Goal: Task Accomplishment & Management: Use online tool/utility

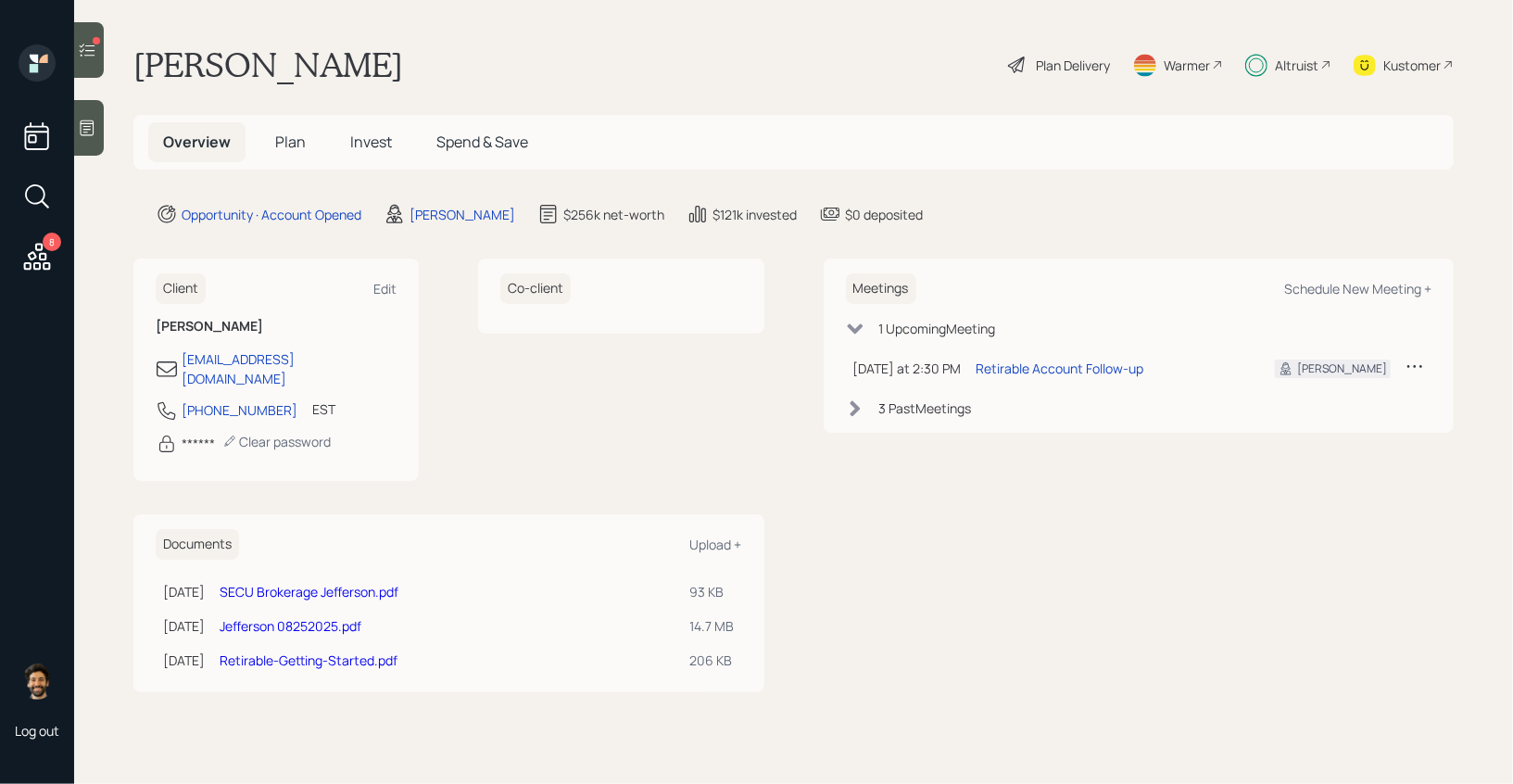
click at [289, 153] on h5 "Plan" at bounding box center [290, 142] width 60 height 39
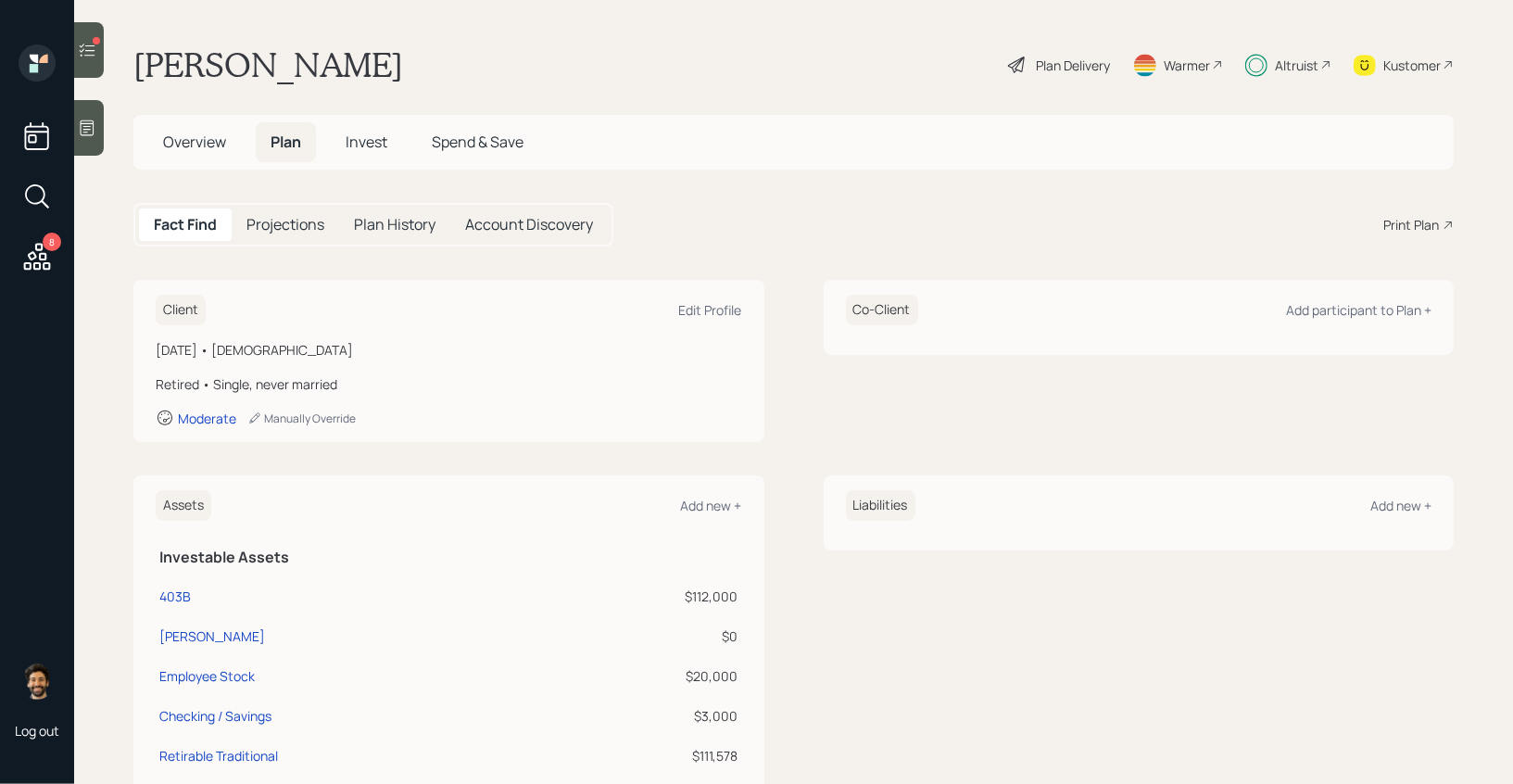
click at [367, 151] on span "Invest" at bounding box center [366, 142] width 41 height 21
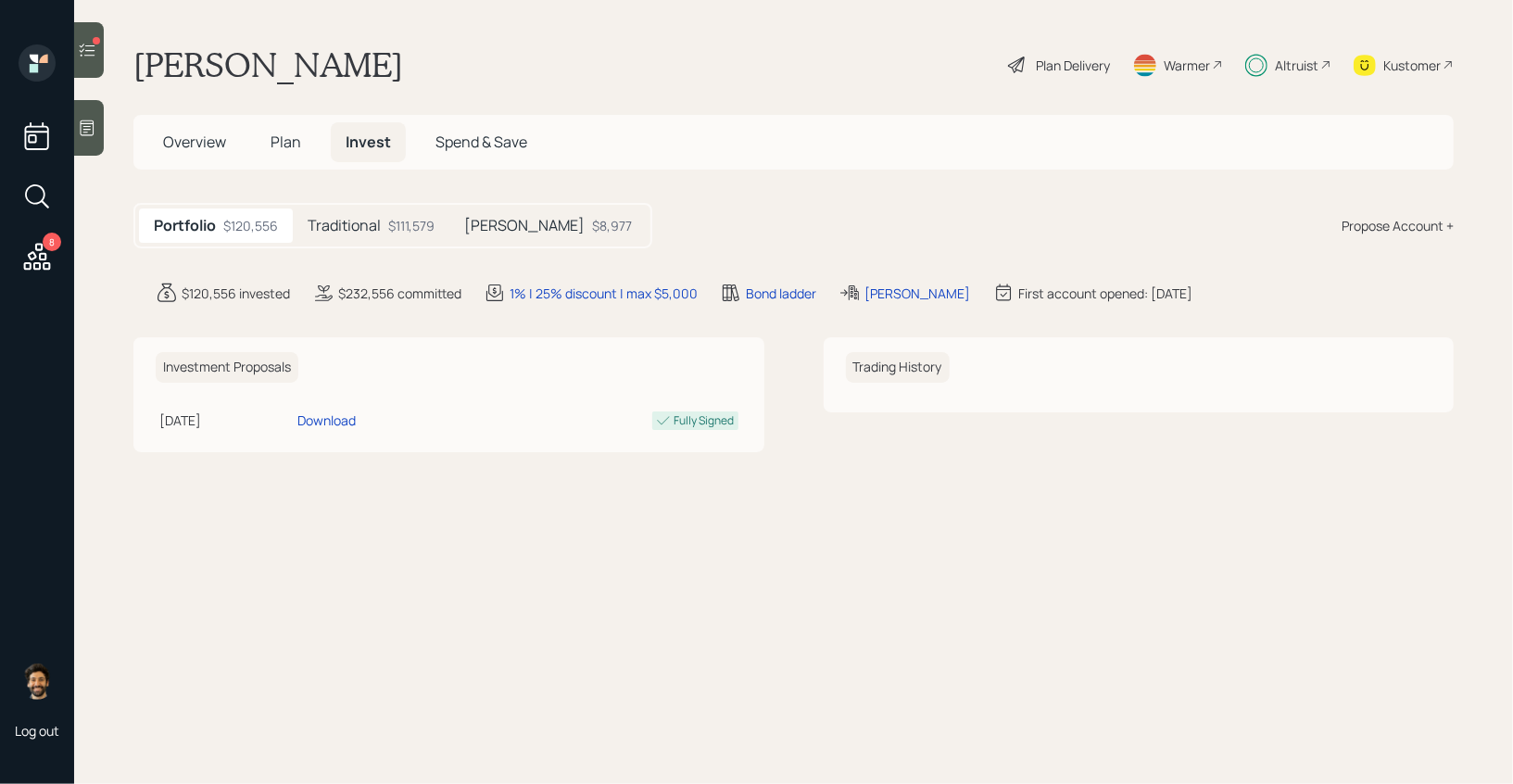
click at [398, 230] on div "$111,579" at bounding box center [411, 226] width 46 height 20
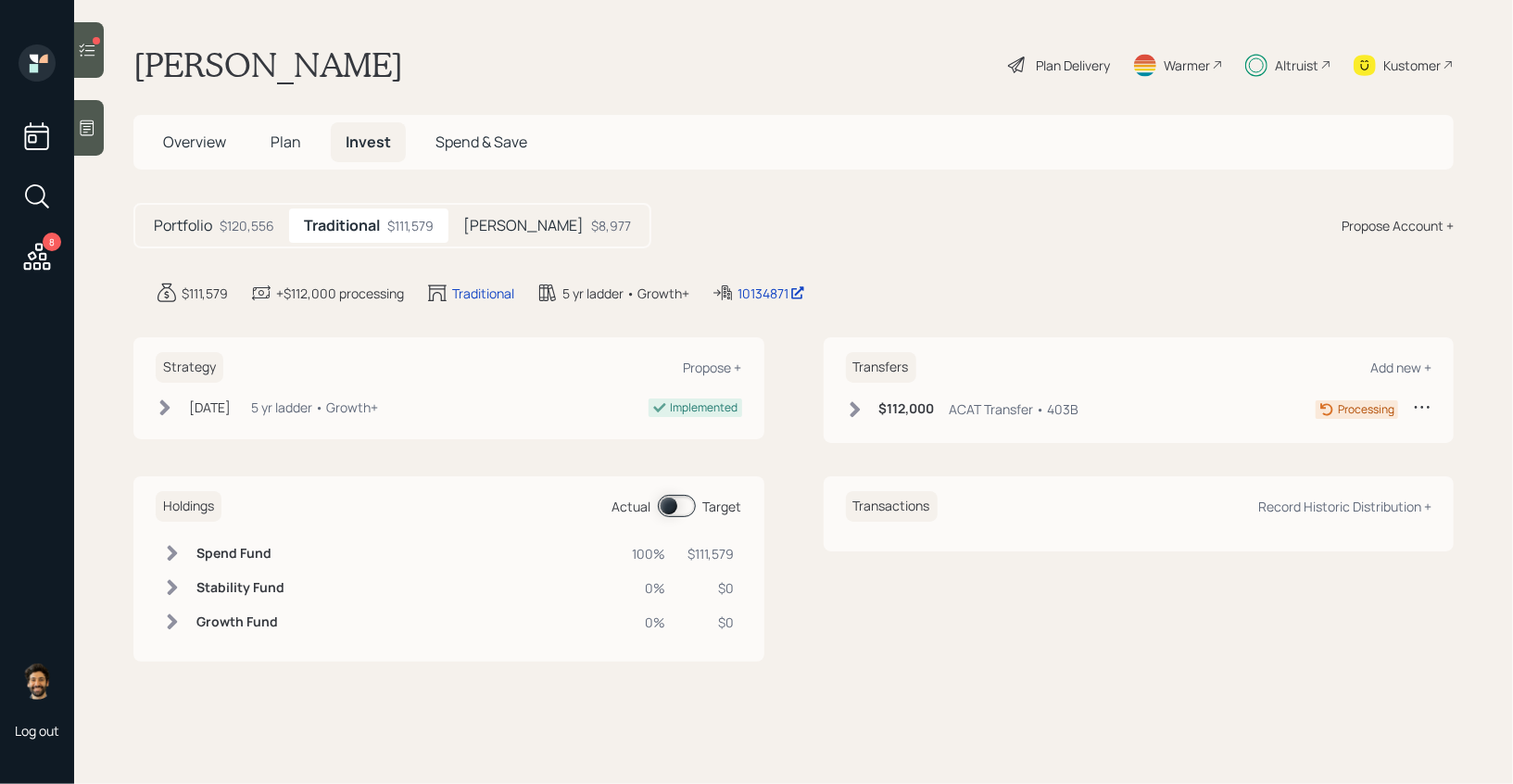
click at [675, 502] on span at bounding box center [677, 505] width 38 height 23
click at [213, 149] on span "Overview" at bounding box center [195, 142] width 63 height 21
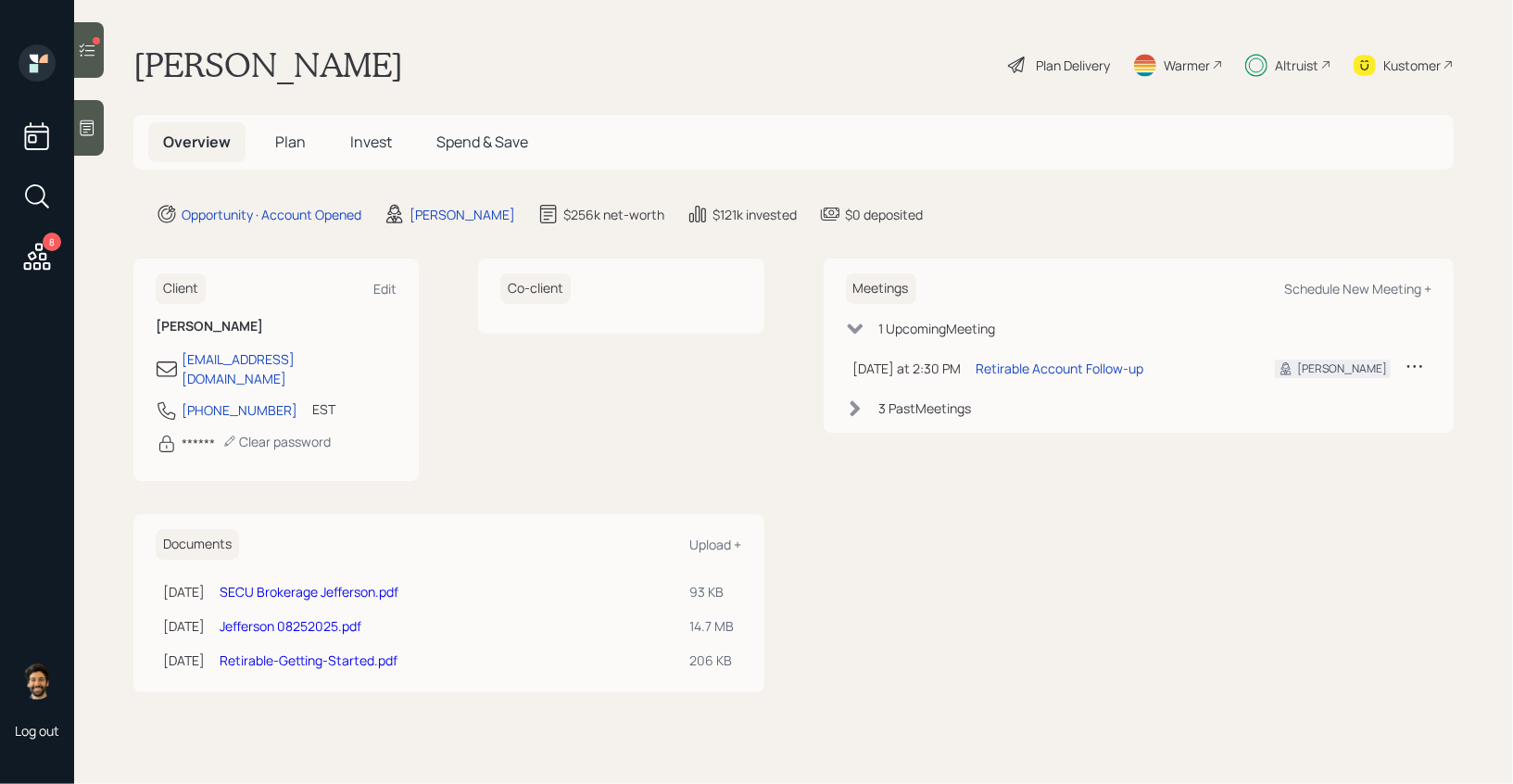
click at [41, 246] on icon at bounding box center [36, 255] width 27 height 27
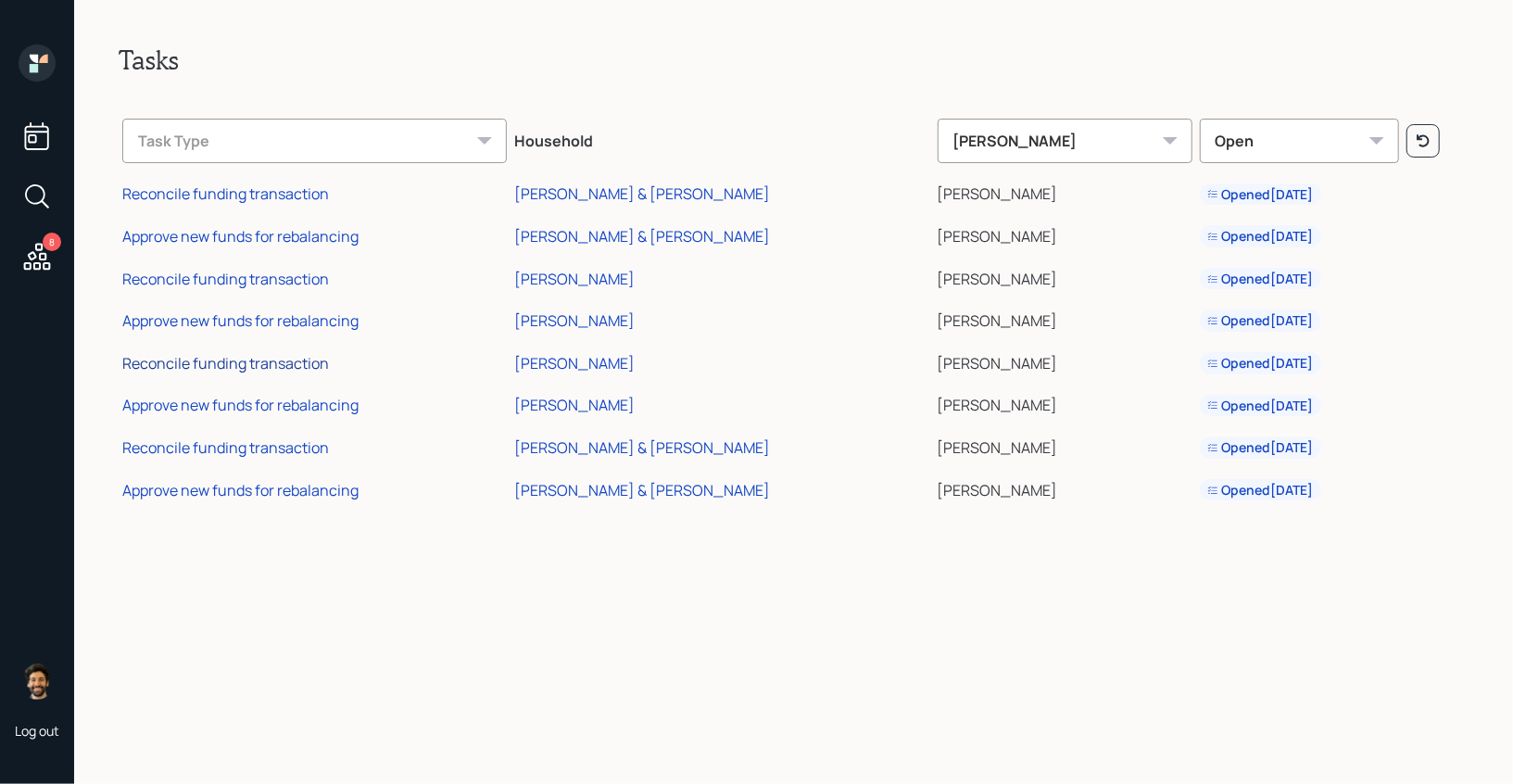
click at [297, 362] on div "Reconcile funding transaction" at bounding box center [226, 362] width 207 height 21
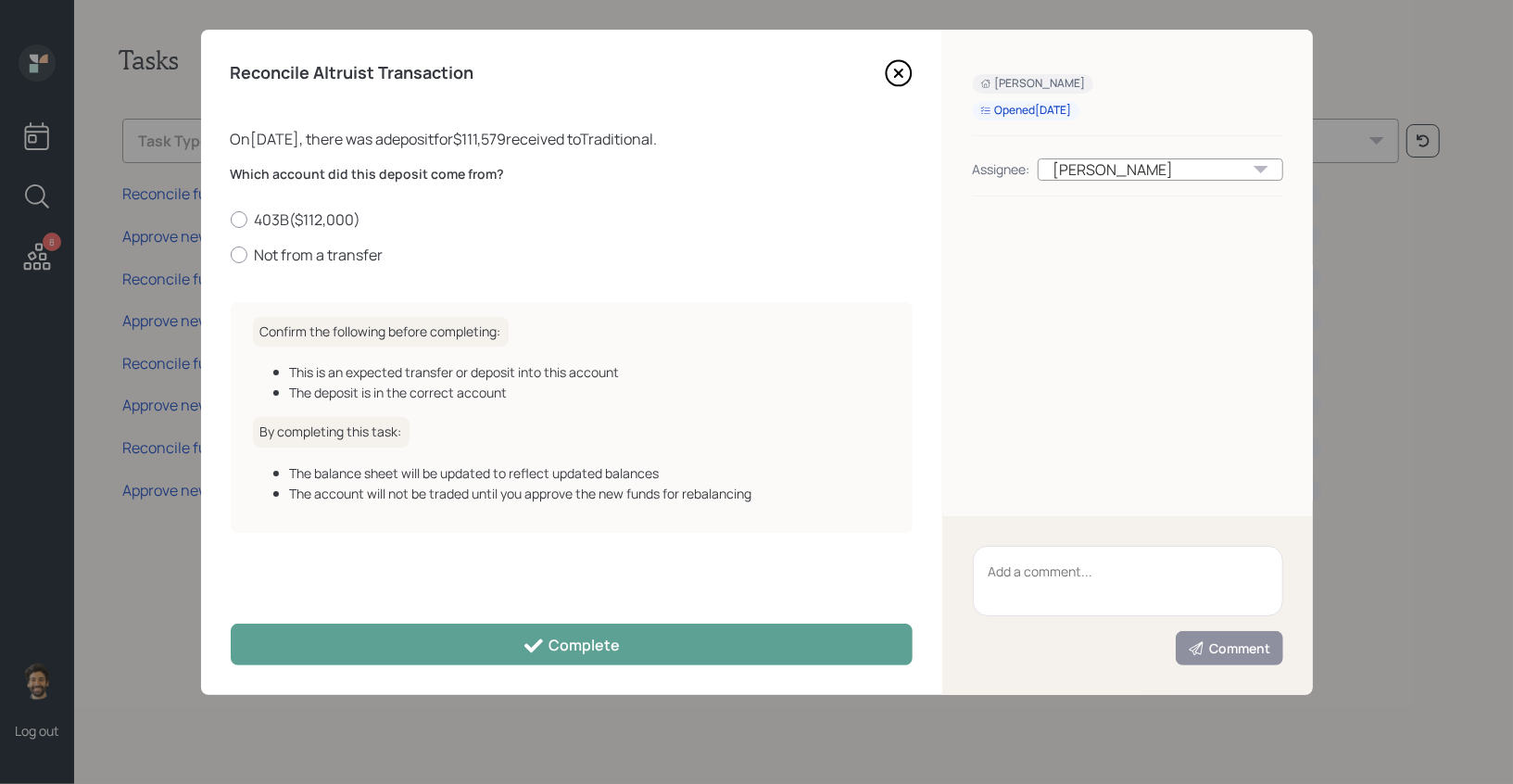
click at [300, 206] on div "Which account did this deposit come from? 403B ( $112,000 ) Not from a transfer" at bounding box center [571, 215] width 682 height 100
click at [316, 210] on label "403B ( $112,000 )" at bounding box center [571, 220] width 682 height 21
click at [230, 219] on input "403B ( $112,000 )" at bounding box center [230, 219] width 1 height 1
radio input "true"
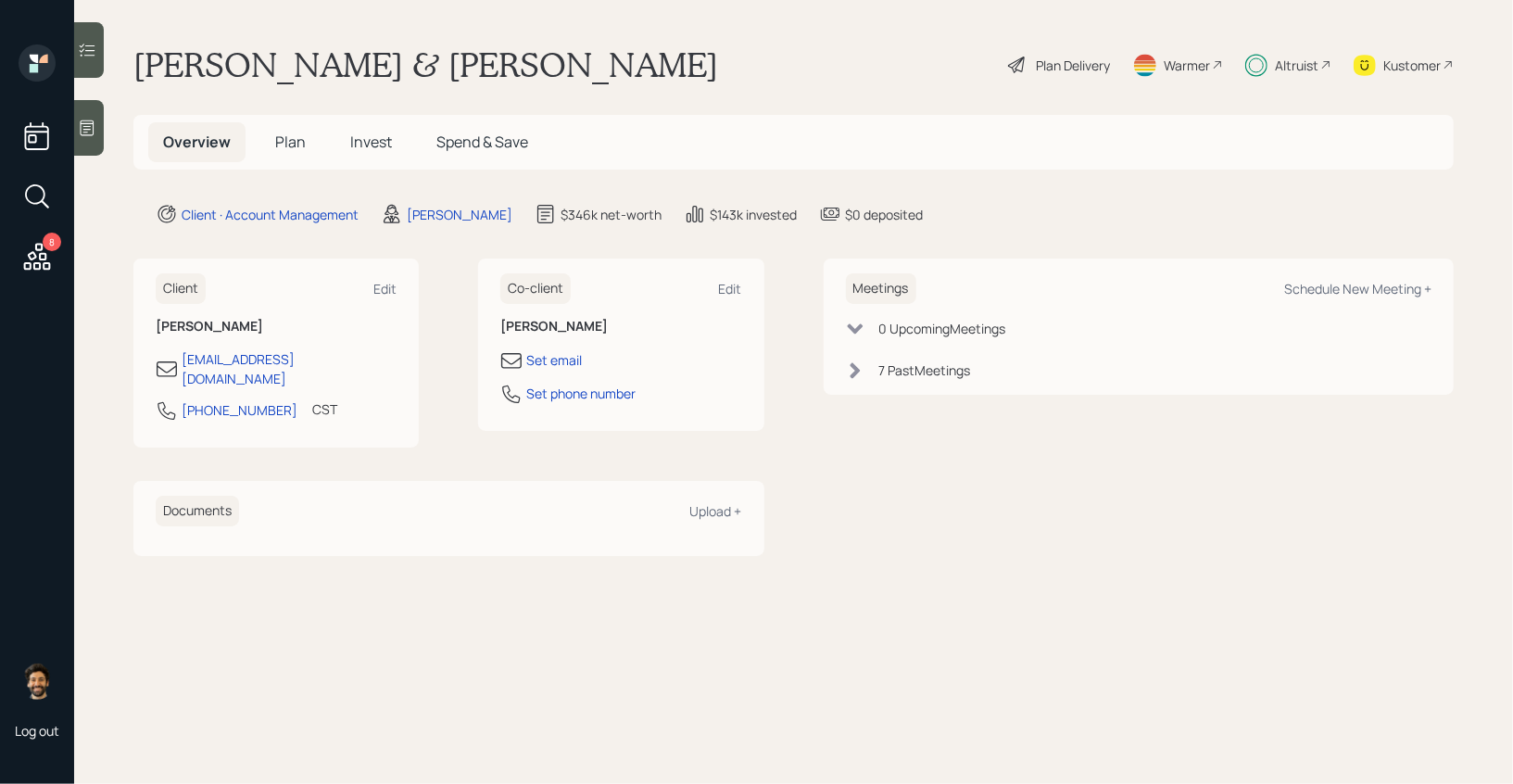
click at [1309, 60] on div "Altruist" at bounding box center [1296, 65] width 43 height 20
